Goal: Contribute content

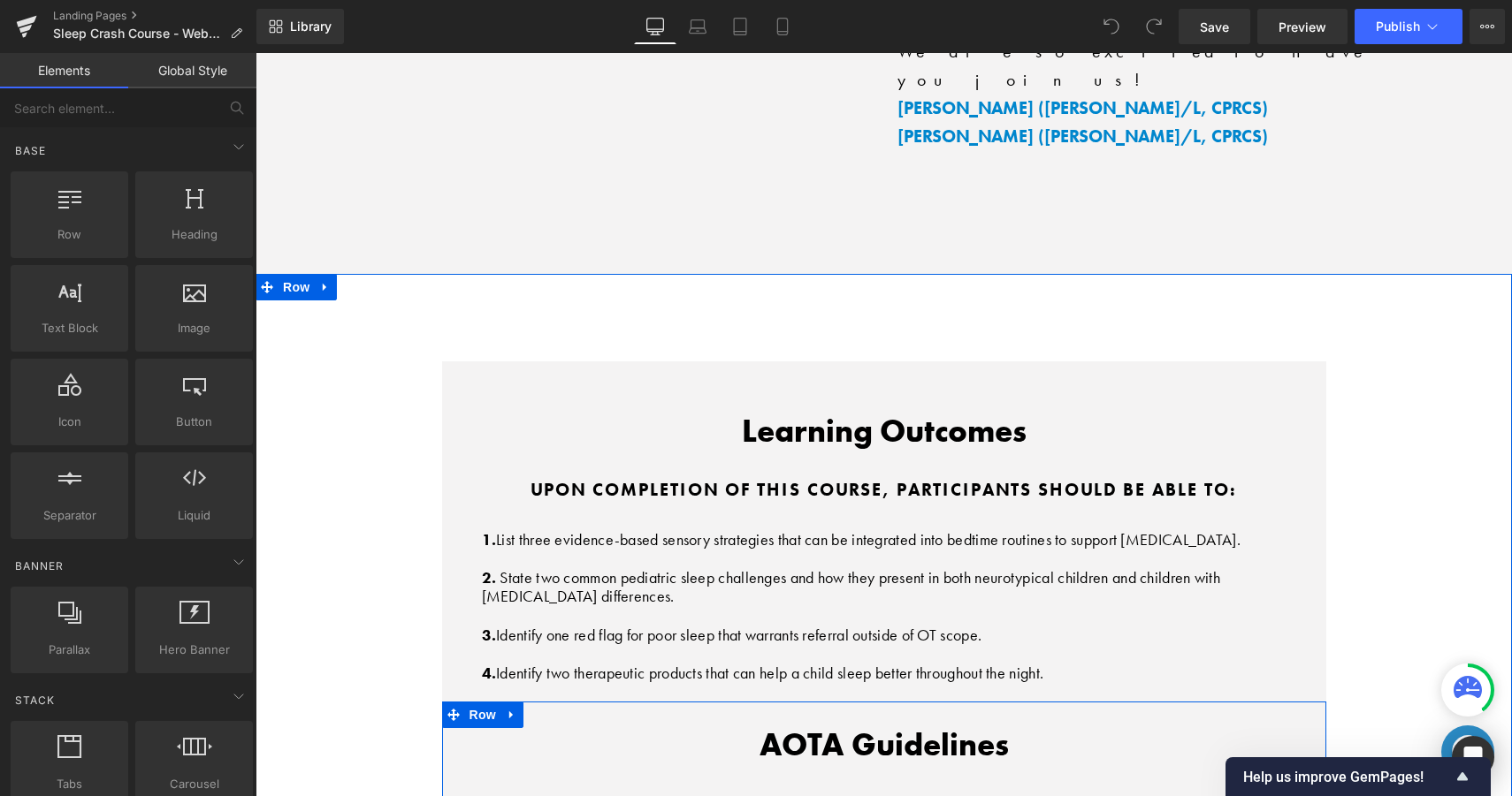
scroll to position [5865, 0]
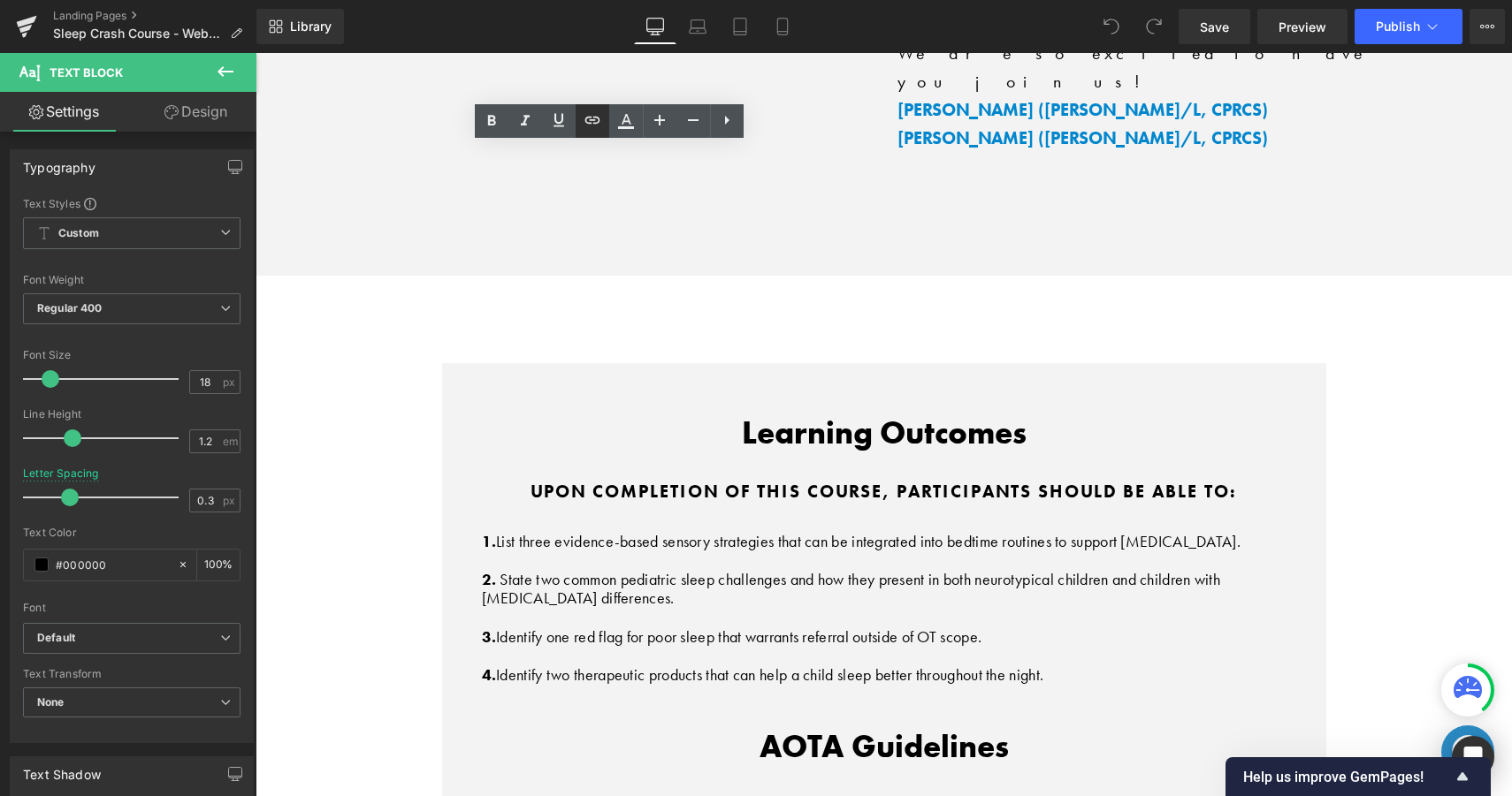
click at [596, 118] on icon at bounding box center [593, 120] width 21 height 21
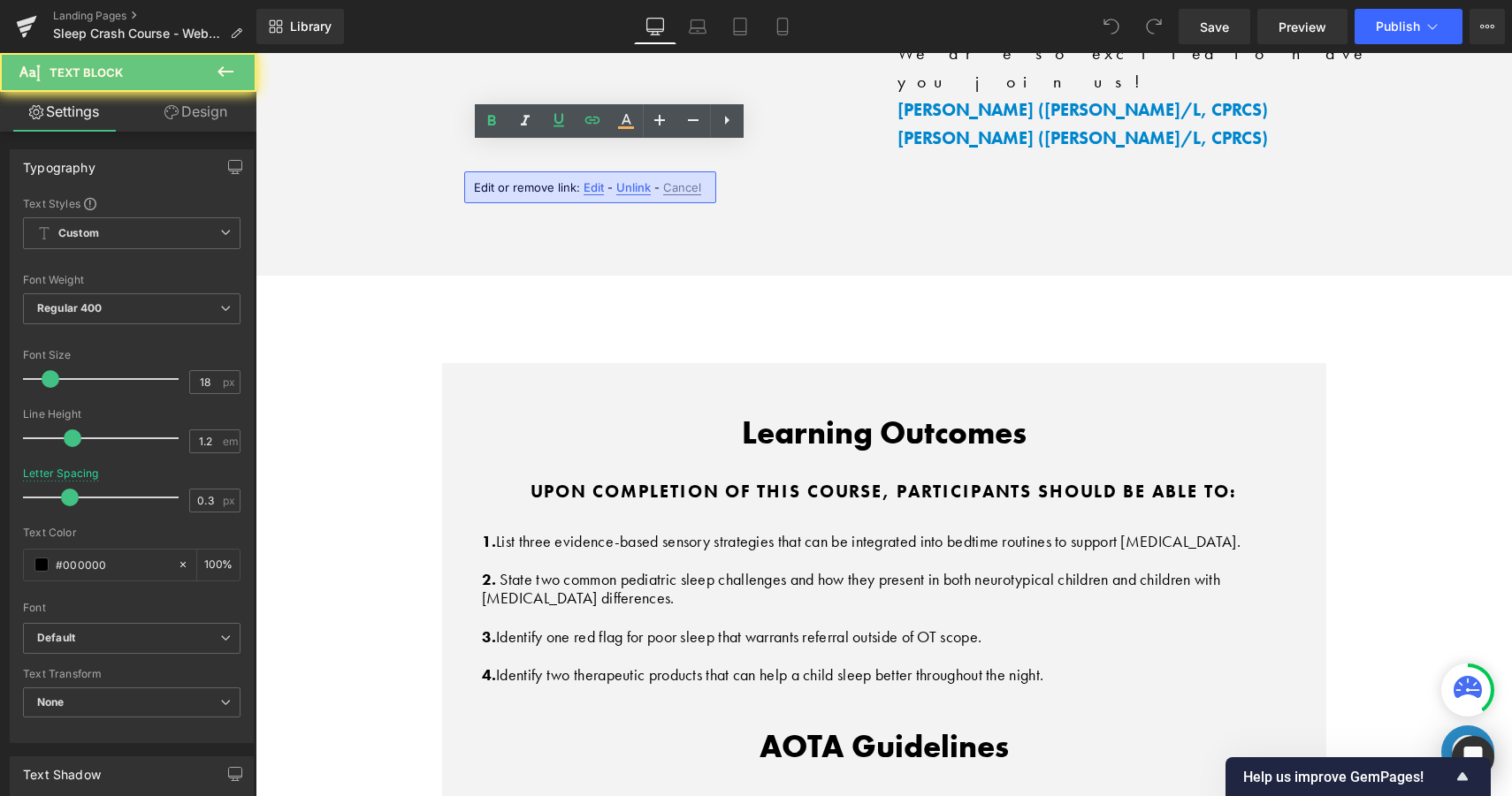
click at [585, 183] on span "Edit" at bounding box center [593, 188] width 20 height 15
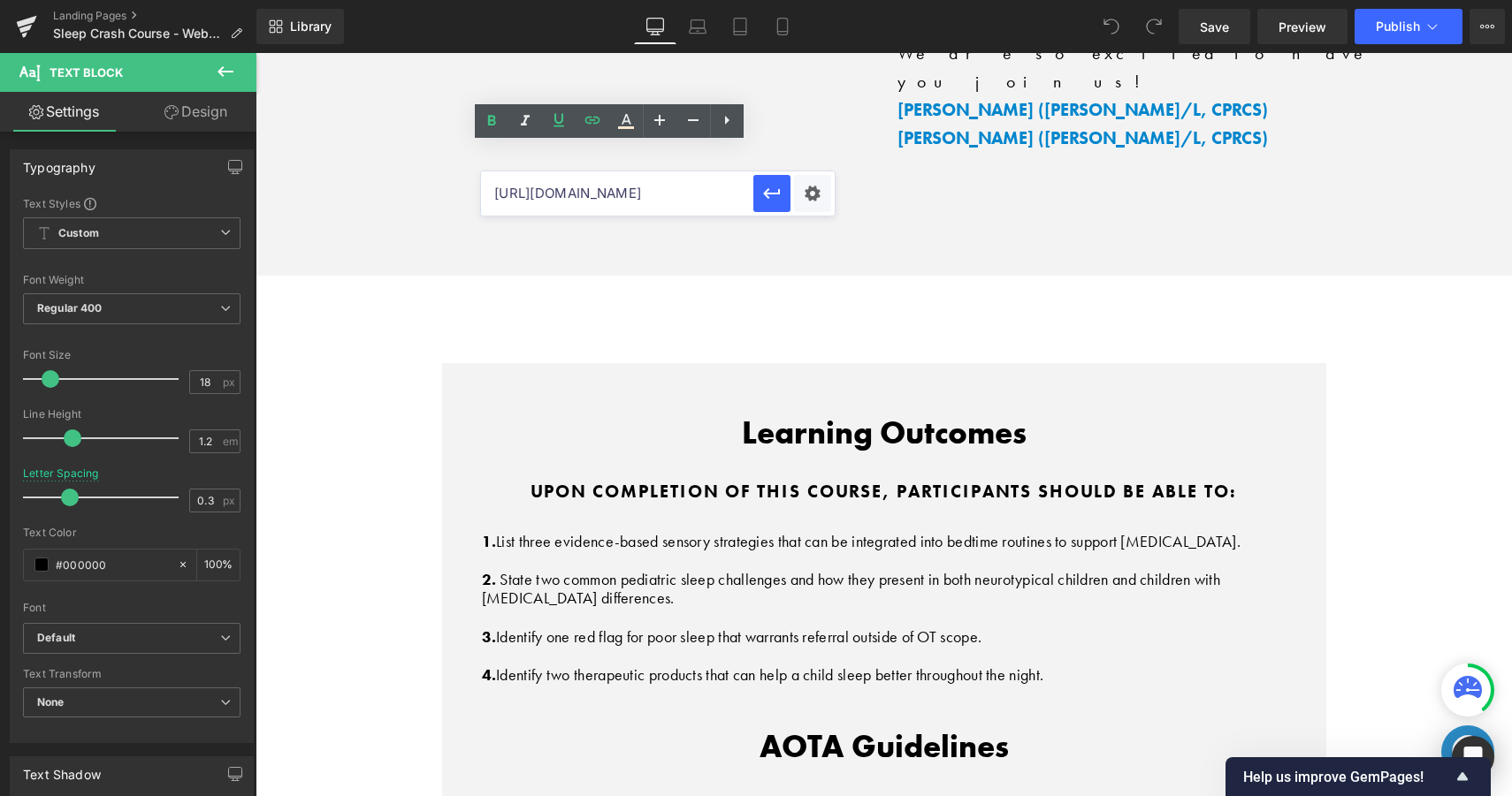
click at [616, 190] on input "[URL][DOMAIN_NAME]" at bounding box center [617, 193] width 273 height 44
click at [662, 193] on input "[URL][DOMAIN_NAME]" at bounding box center [617, 193] width 273 height 44
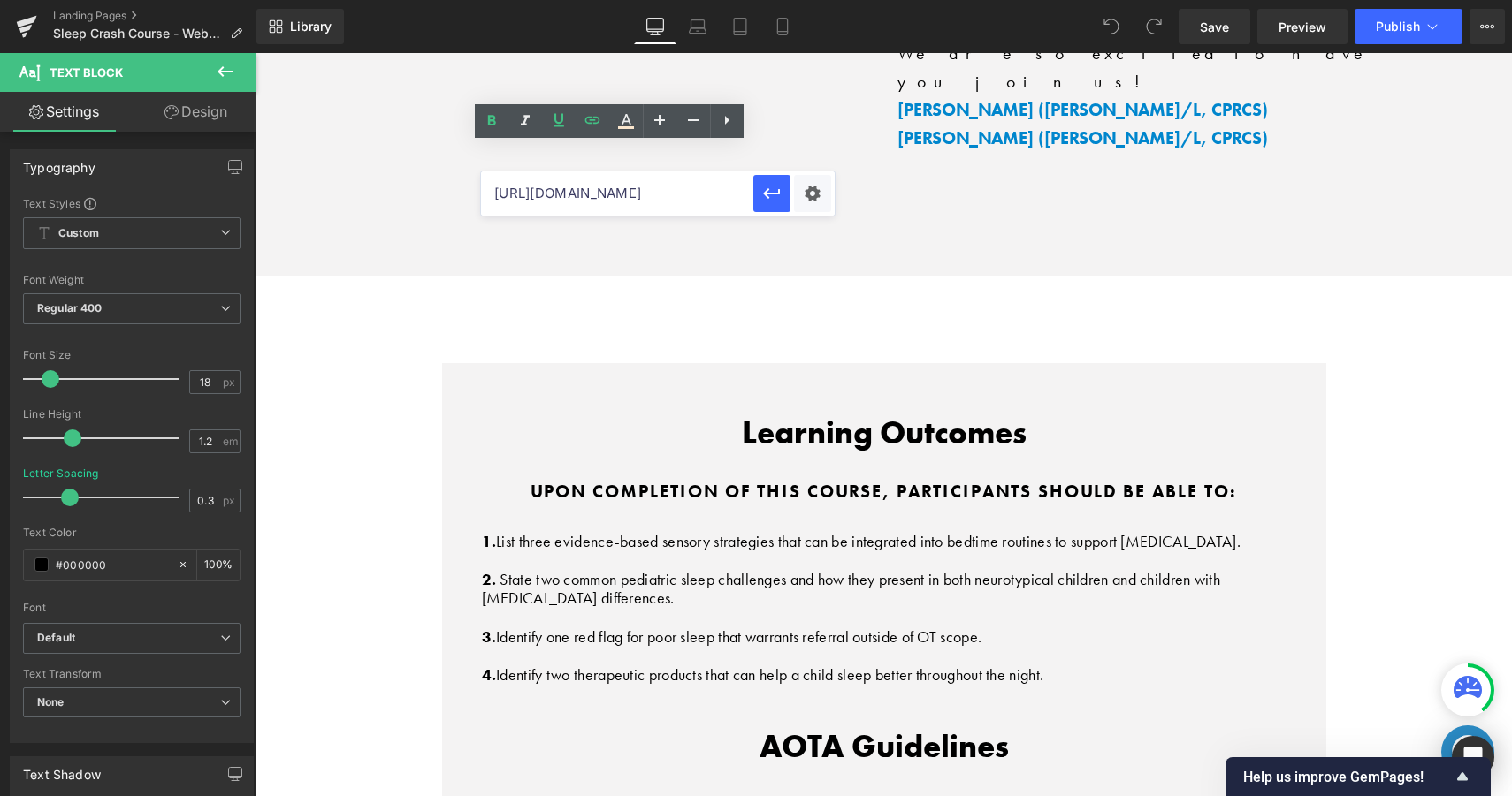
click at [662, 193] on input "[URL][DOMAIN_NAME]" at bounding box center [617, 193] width 273 height 44
click at [663, 183] on input "[URL][DOMAIN_NAME]" at bounding box center [617, 193] width 273 height 44
paste input "[DOMAIN_NAME][URL]"
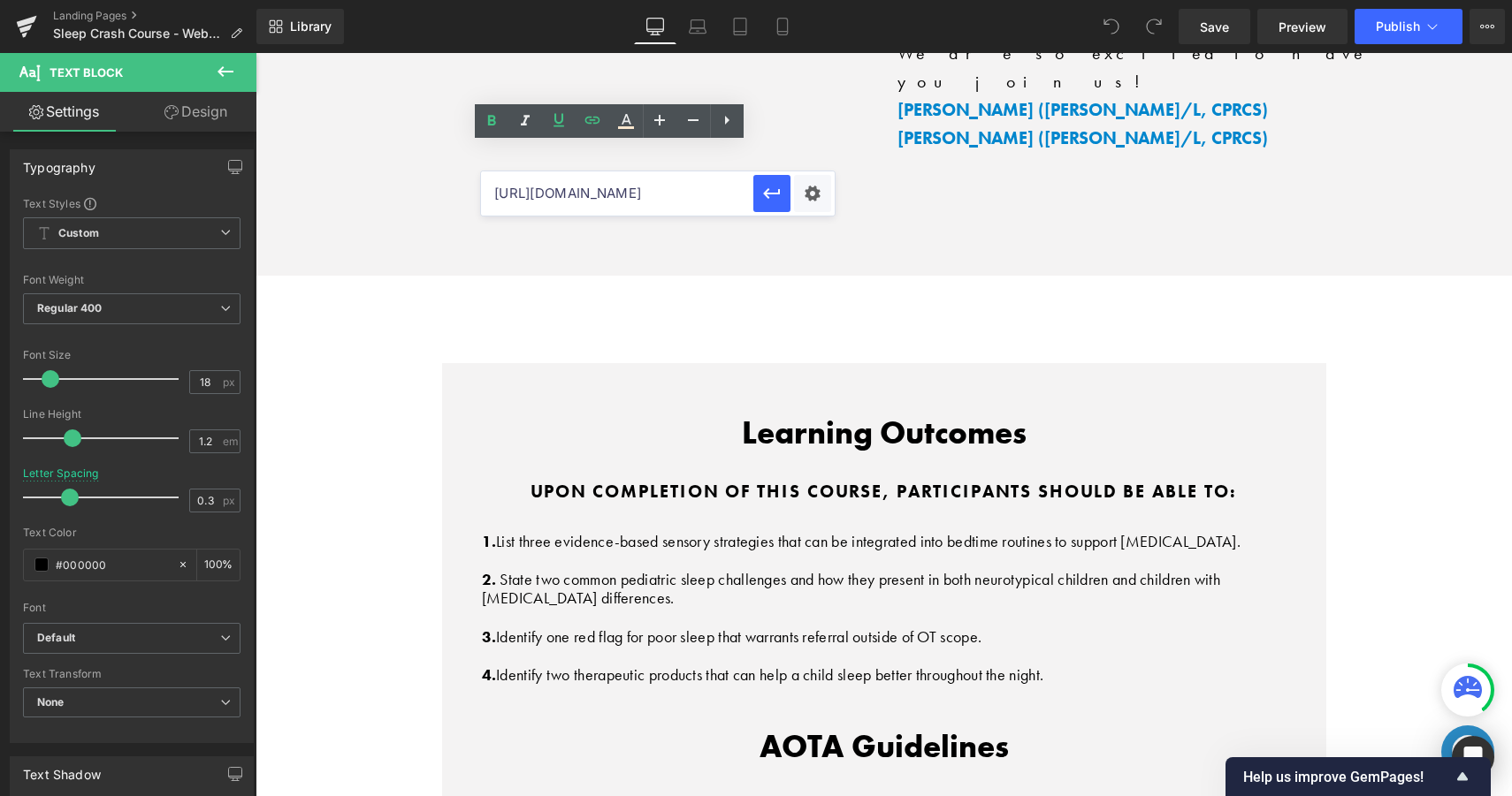
scroll to position [0, 455]
type input "[URL][DOMAIN_NAME]"
click at [777, 185] on icon "button" at bounding box center [772, 193] width 21 height 21
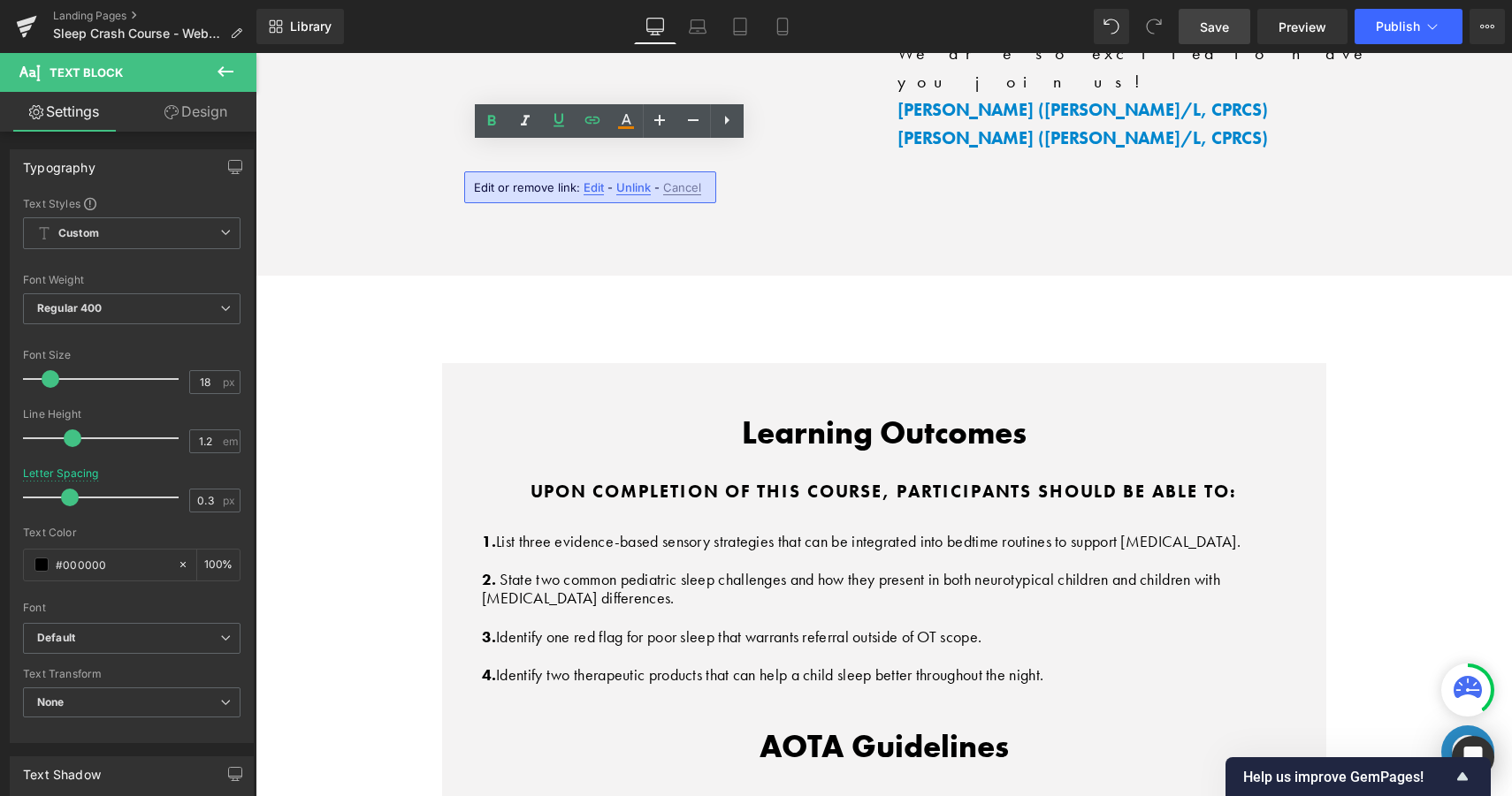
click at [1238, 25] on link "Save" at bounding box center [1215, 26] width 72 height 35
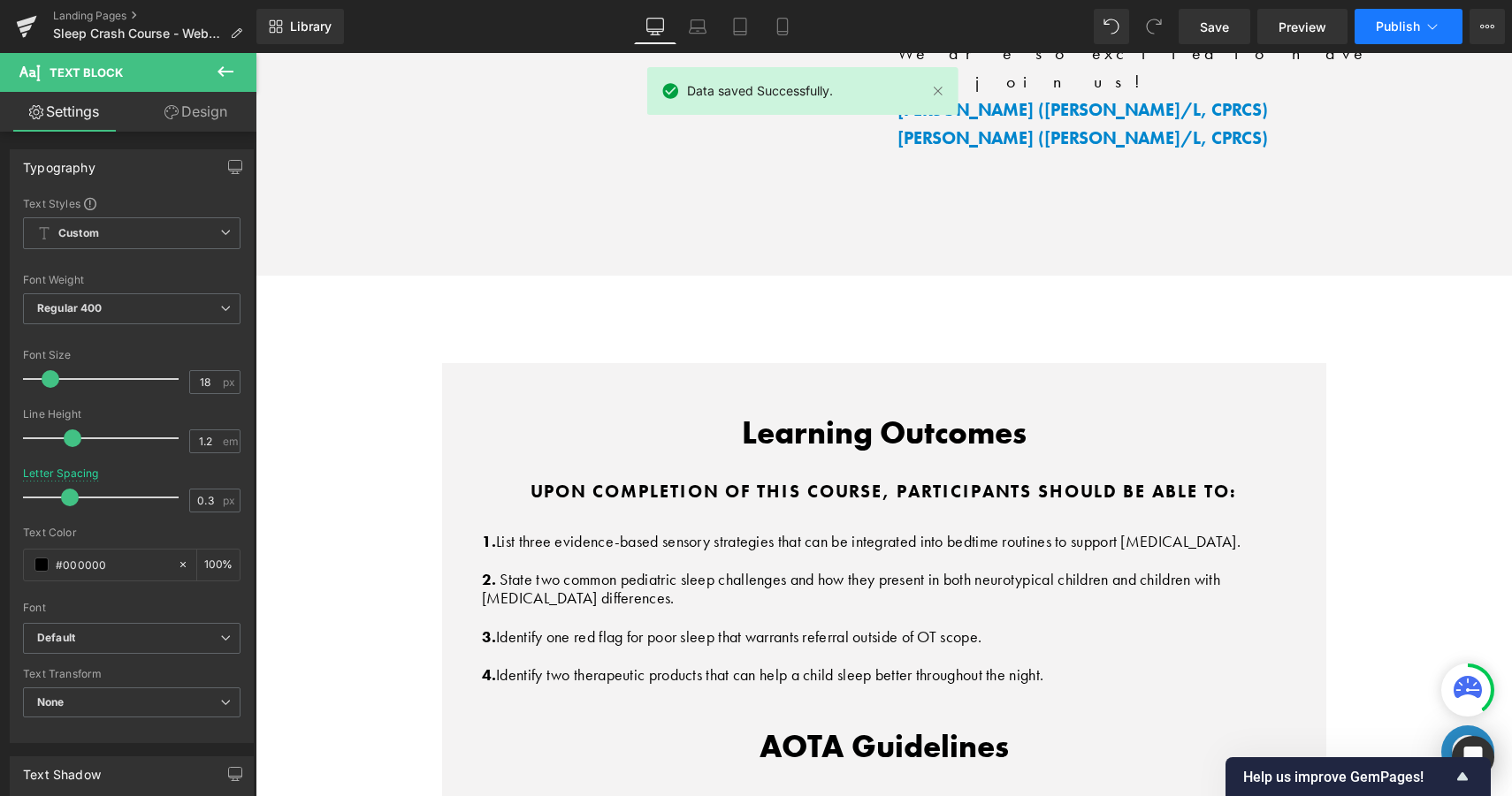
click at [1378, 35] on button "Publish" at bounding box center [1409, 26] width 108 height 35
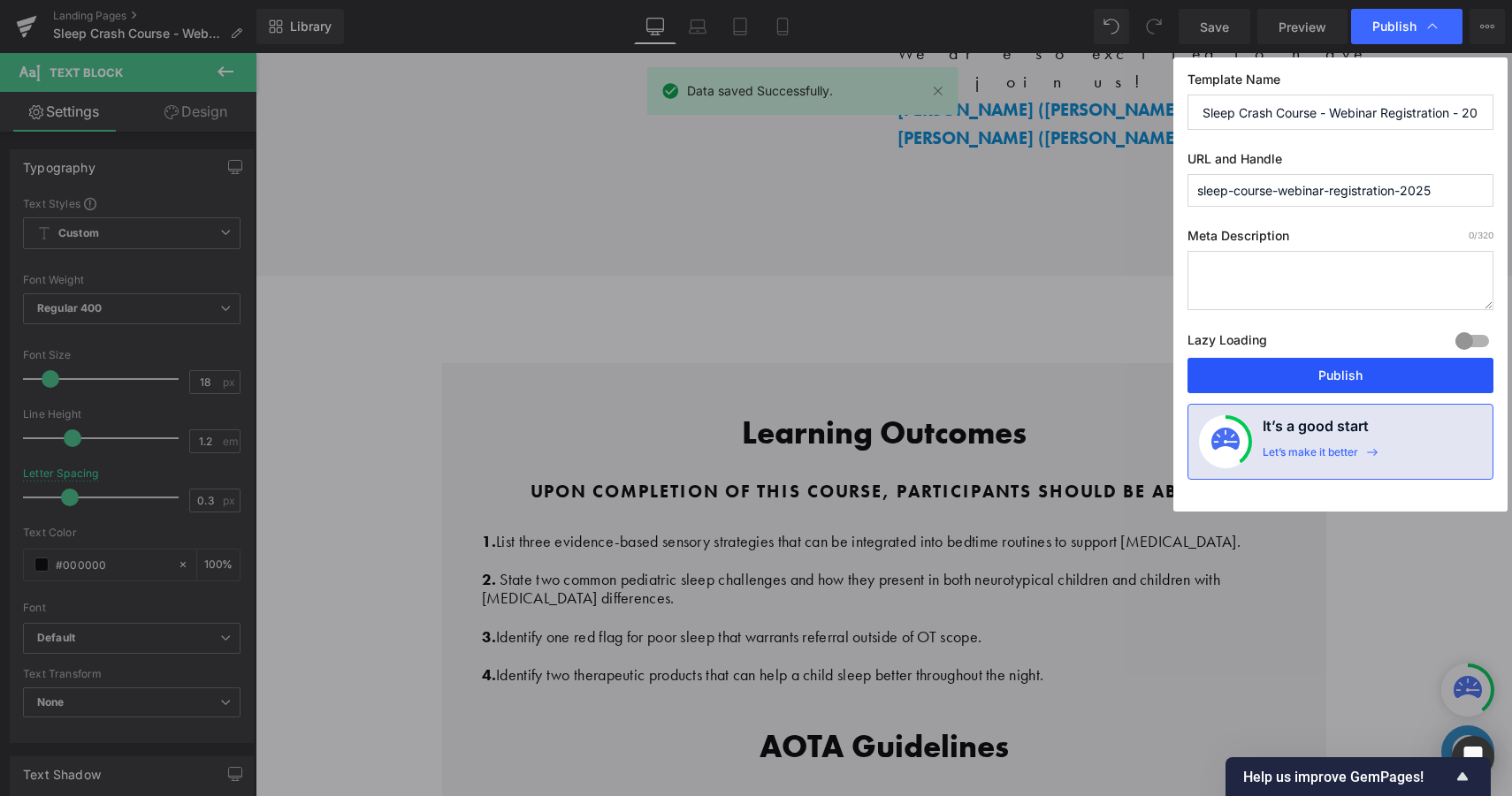
click at [1329, 375] on button "Publish" at bounding box center [1340, 375] width 306 height 35
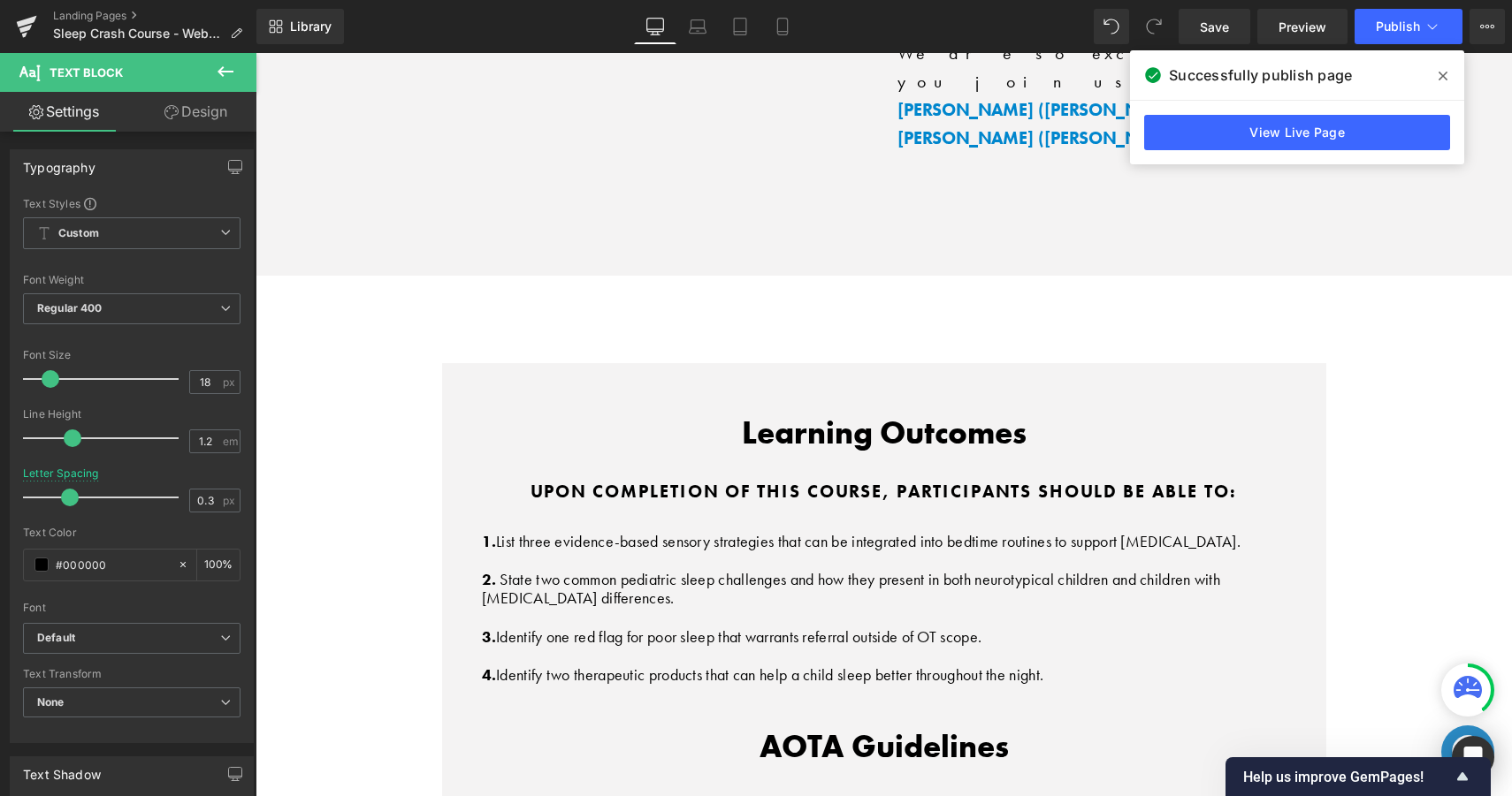
click at [1447, 76] on icon at bounding box center [1442, 76] width 9 height 14
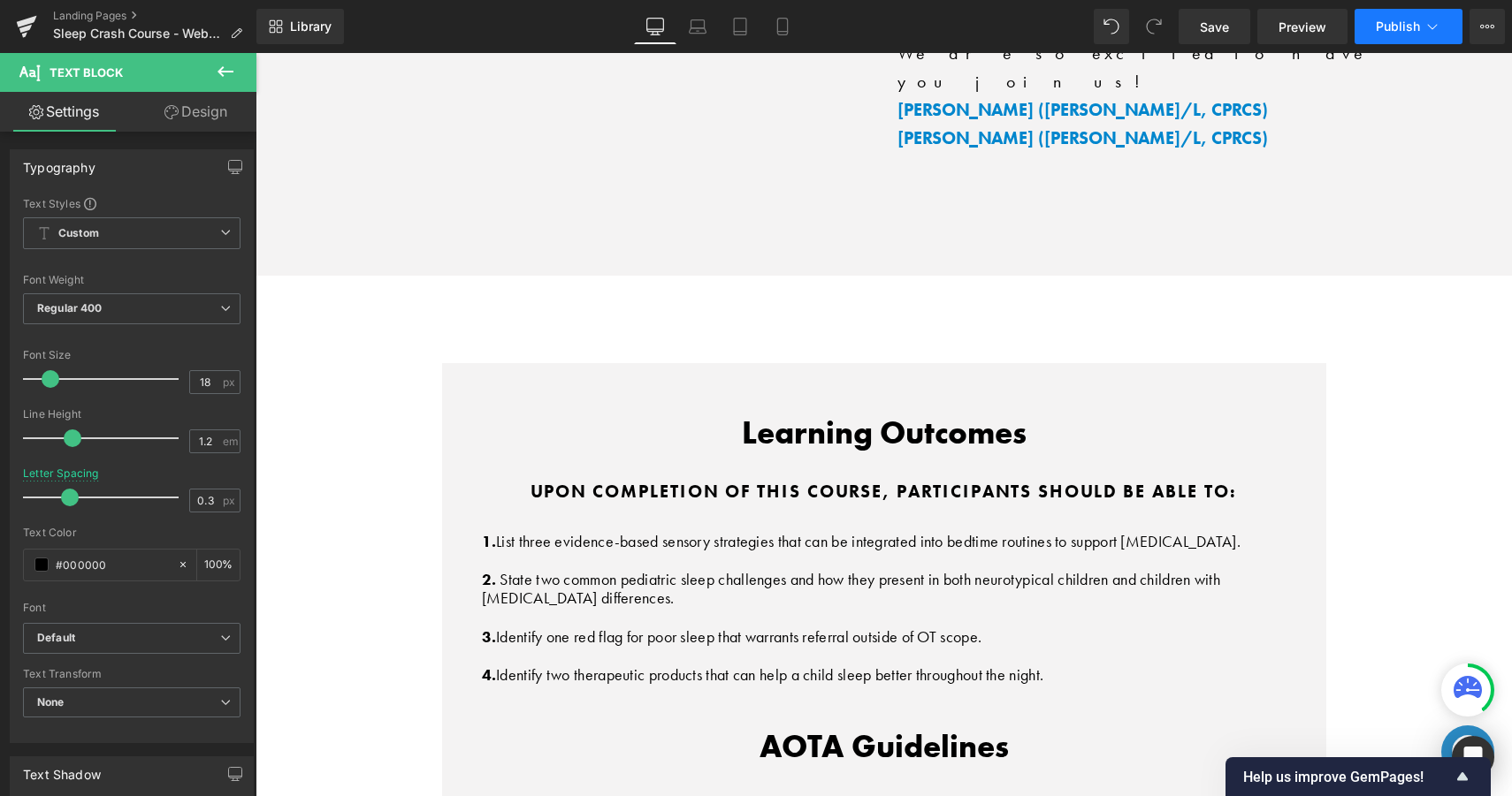
click at [1402, 31] on span "Publish" at bounding box center [1397, 27] width 44 height 14
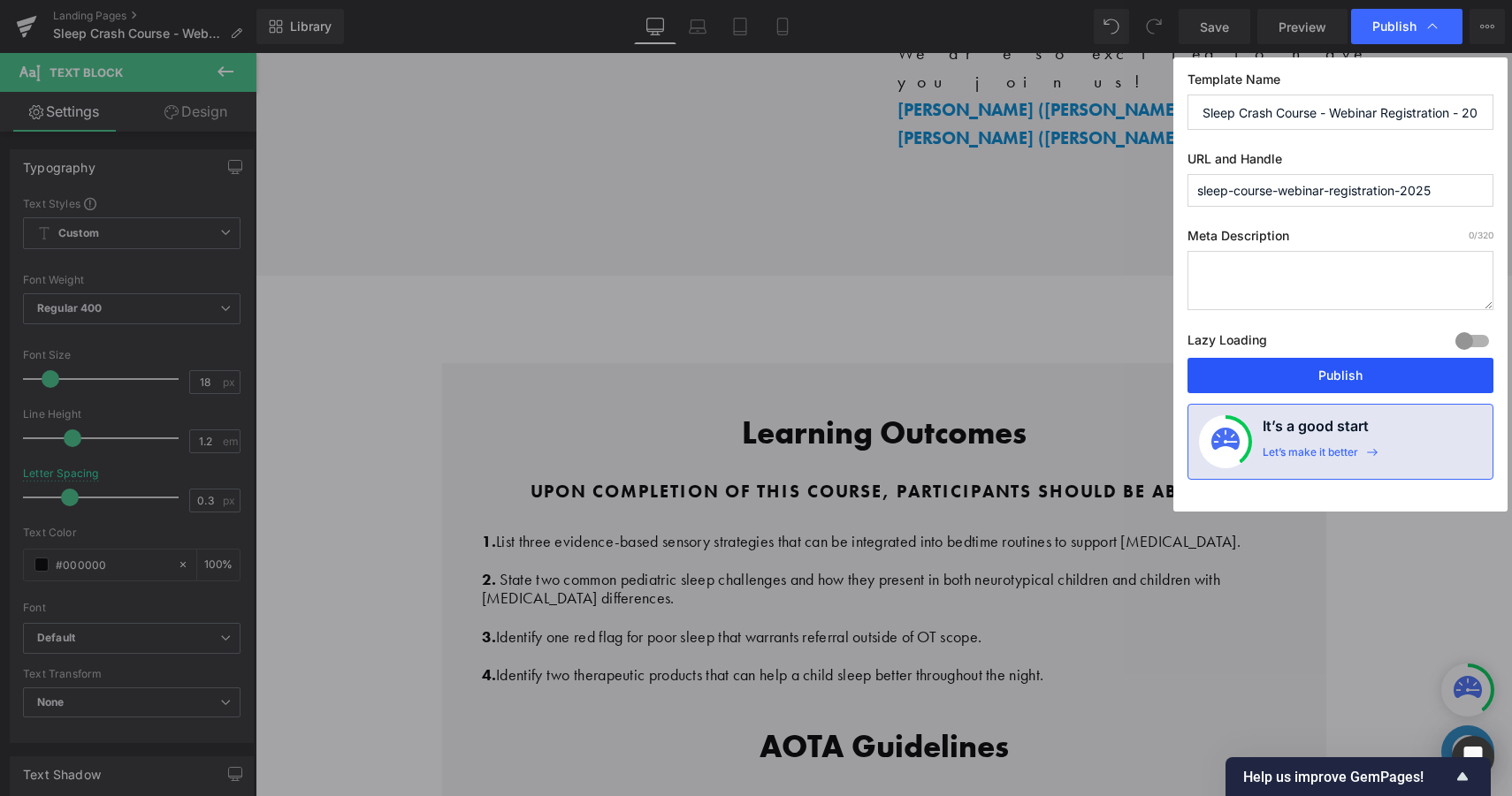
click at [1324, 360] on button "Publish" at bounding box center [1340, 375] width 306 height 35
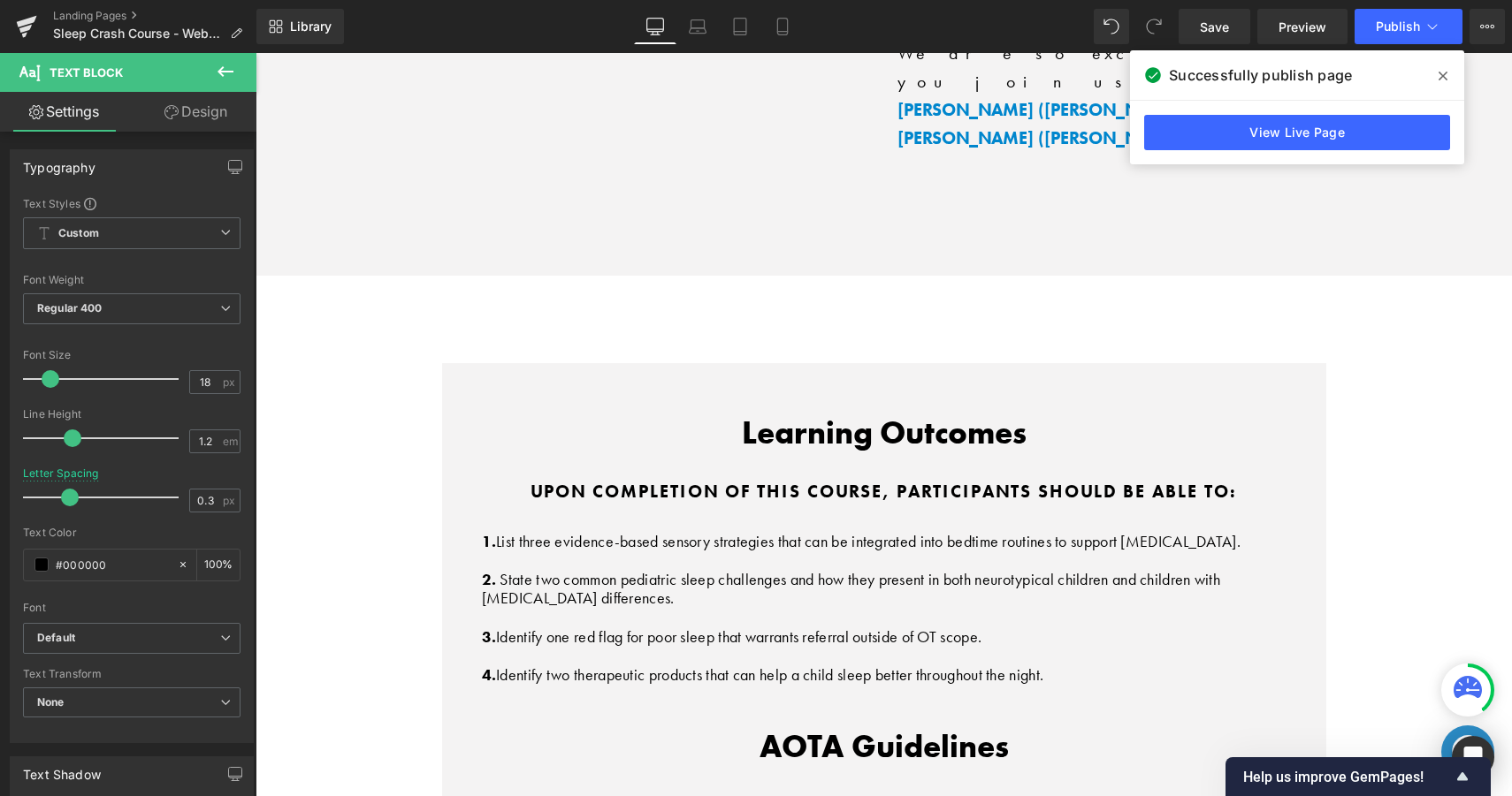
click at [1429, 80] on span at bounding box center [1443, 76] width 28 height 28
